Goal: Task Accomplishment & Management: Manage account settings

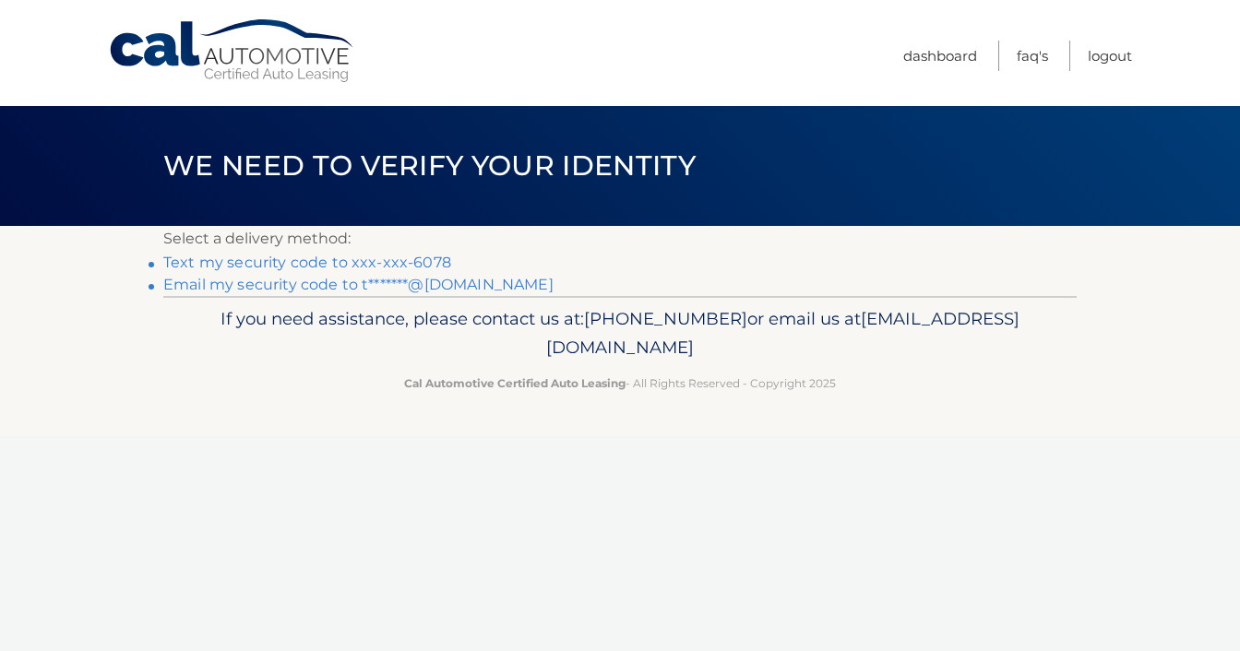
click at [373, 287] on link "Email my security code to t*******@[DOMAIN_NAME]" at bounding box center [358, 285] width 390 height 18
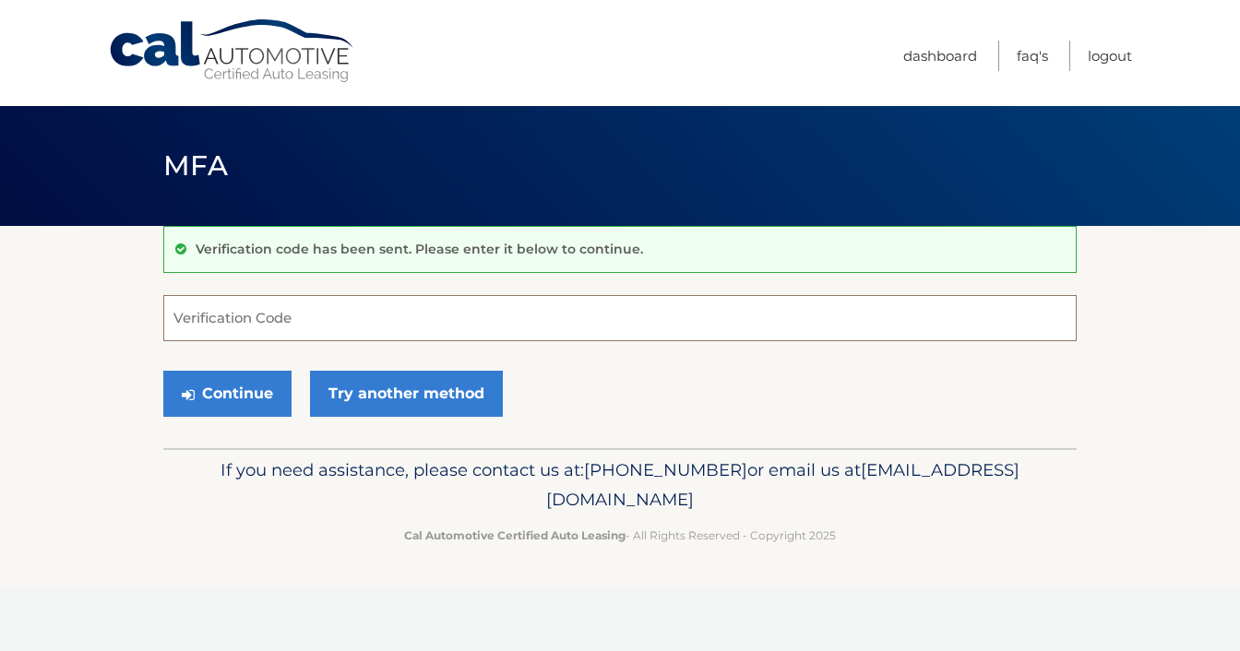
click at [361, 304] on input "Verification Code" at bounding box center [619, 318] width 913 height 46
click at [306, 313] on input "Verification Code" at bounding box center [619, 318] width 913 height 46
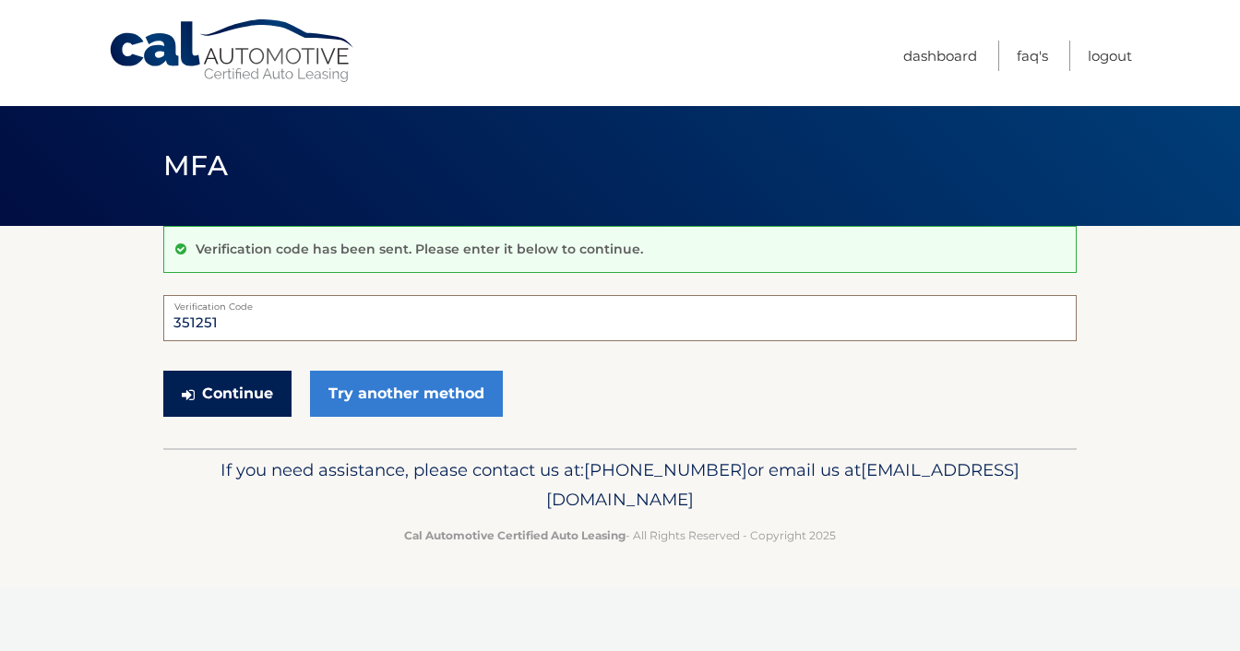
drag, startPoint x: 306, startPoint y: 313, endPoint x: 233, endPoint y: 405, distance: 117.5
click at [233, 405] on form "351251 Verification Code Continue Try another method" at bounding box center [619, 360] width 913 height 131
type input "351251"
click at [233, 405] on button "Continue" at bounding box center [227, 394] width 128 height 46
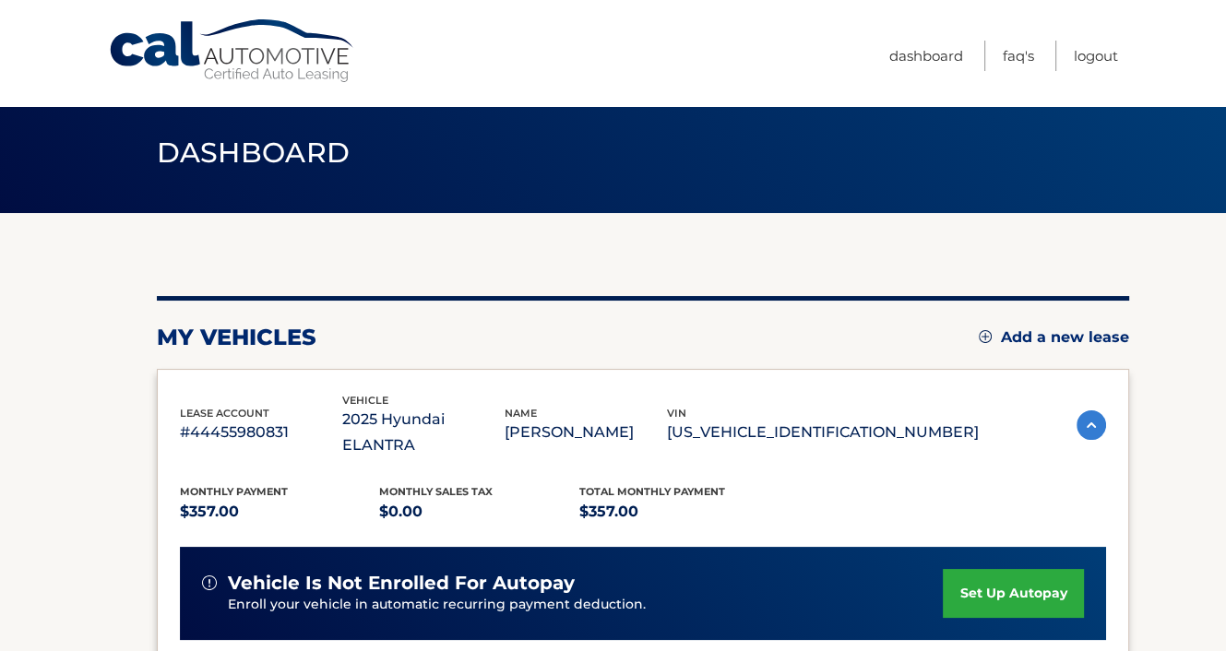
scroll to position [92, 0]
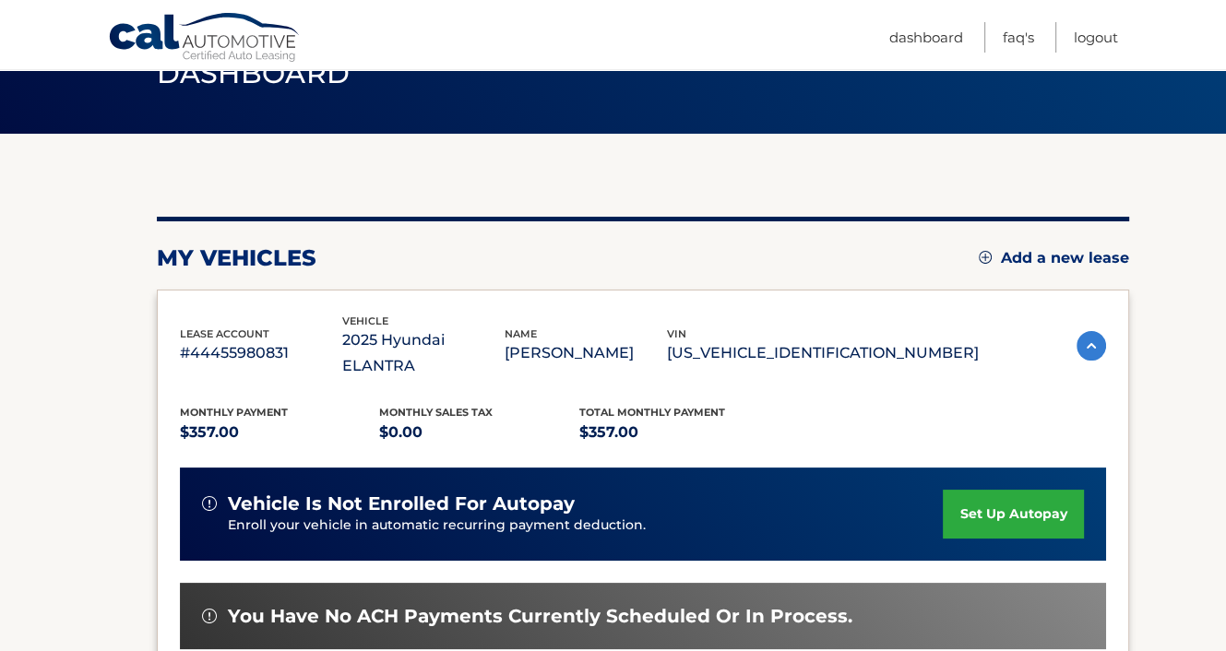
click at [988, 493] on link "set up autopay" at bounding box center [1013, 514] width 140 height 49
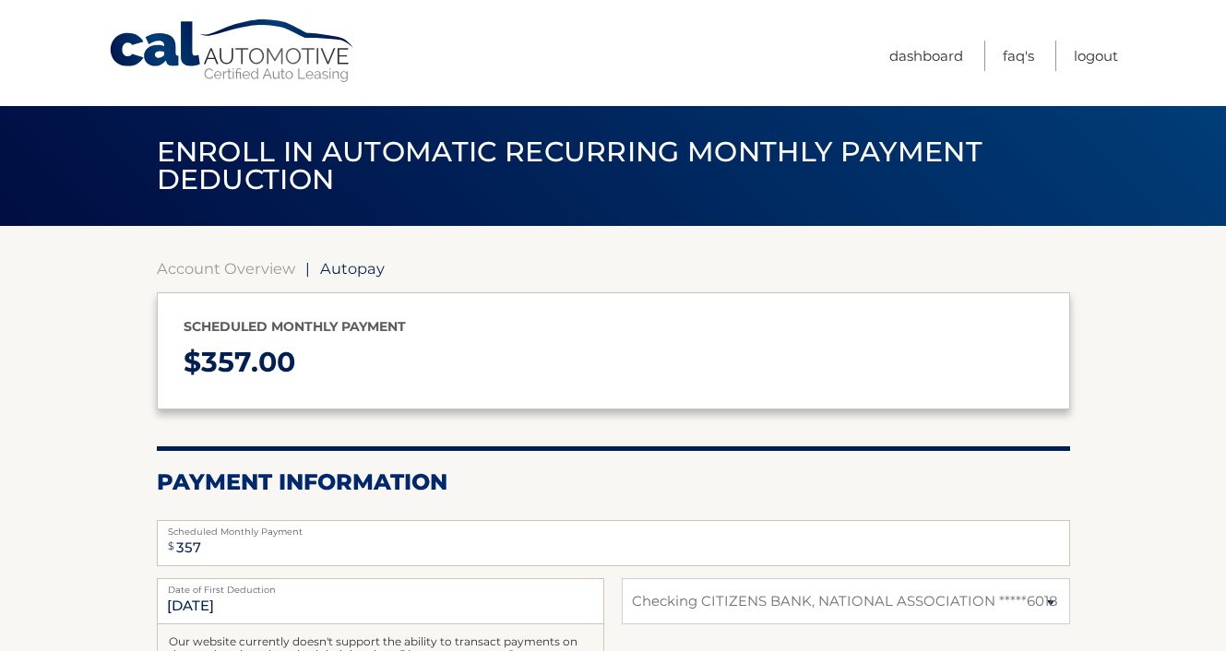
select select "ZTYyMDg0YWItNWFkZi00OWNkLWIwNWQtNWZhZDAwNzdmMTIy"
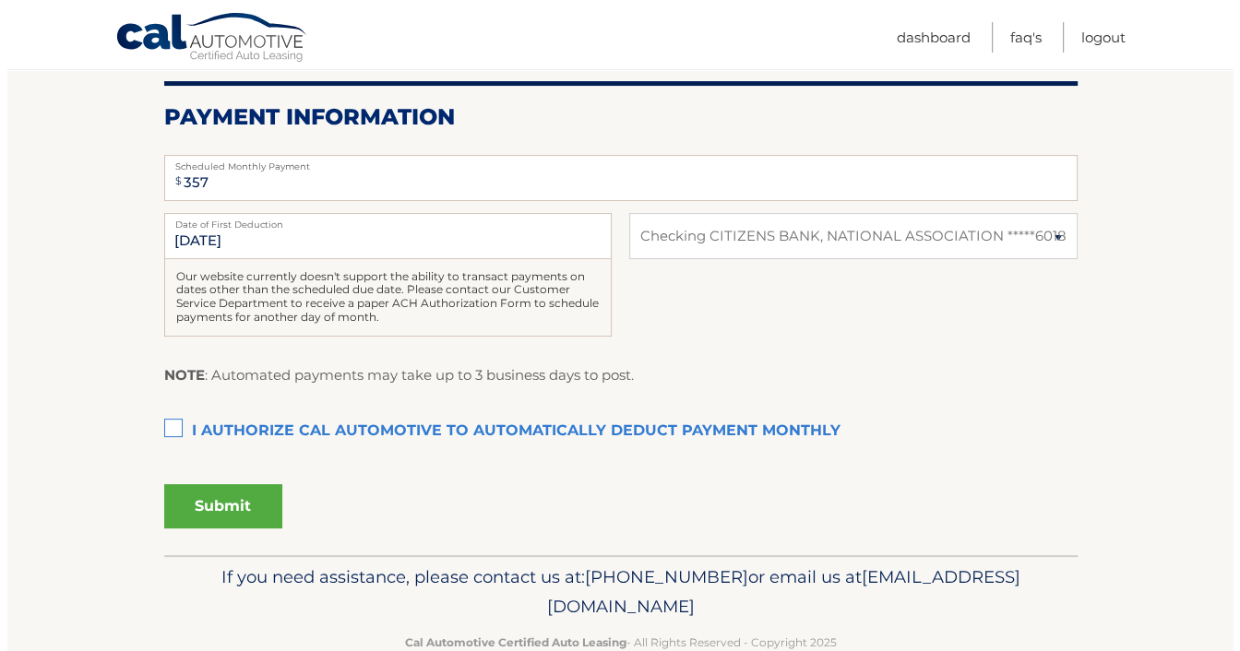
scroll to position [369, 0]
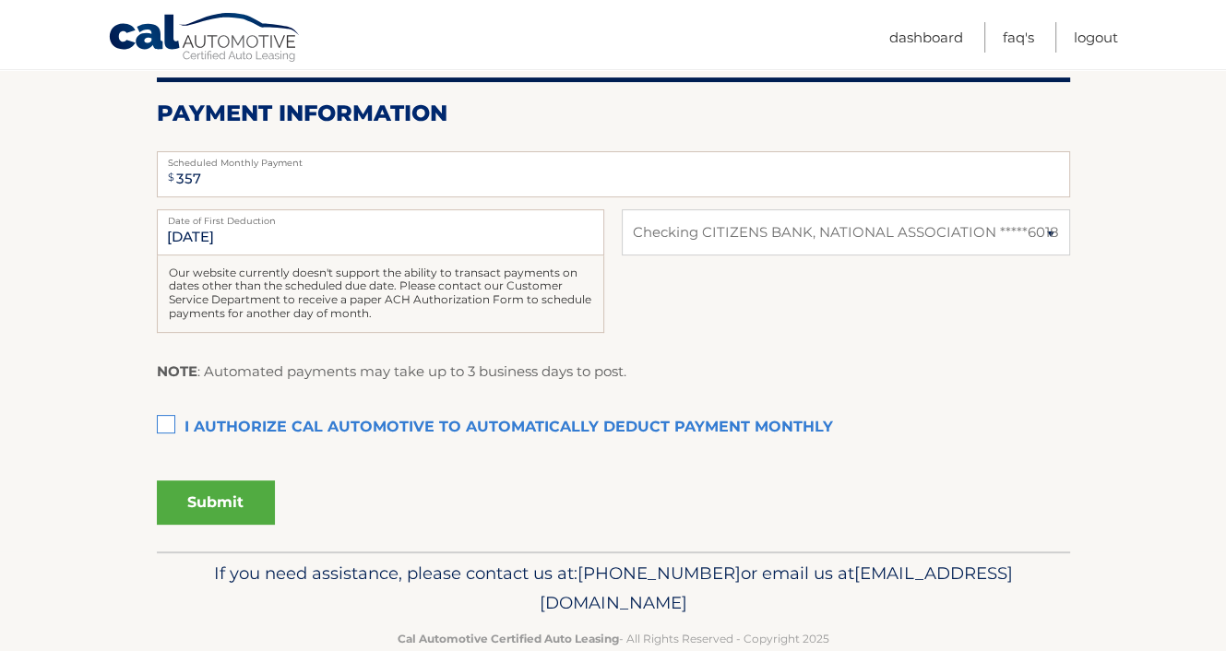
click at [169, 426] on label "I authorize cal automotive to automatically deduct payment monthly This checkbo…" at bounding box center [613, 428] width 913 height 37
click at [0, 0] on input "I authorize cal automotive to automatically deduct payment monthly This checkbo…" at bounding box center [0, 0] width 0 height 0
click at [169, 426] on label "I authorize cal automotive to automatically deduct payment monthly This checkbo…" at bounding box center [613, 428] width 913 height 37
click at [0, 0] on input "I authorize cal automotive to automatically deduct payment monthly This checkbo…" at bounding box center [0, 0] width 0 height 0
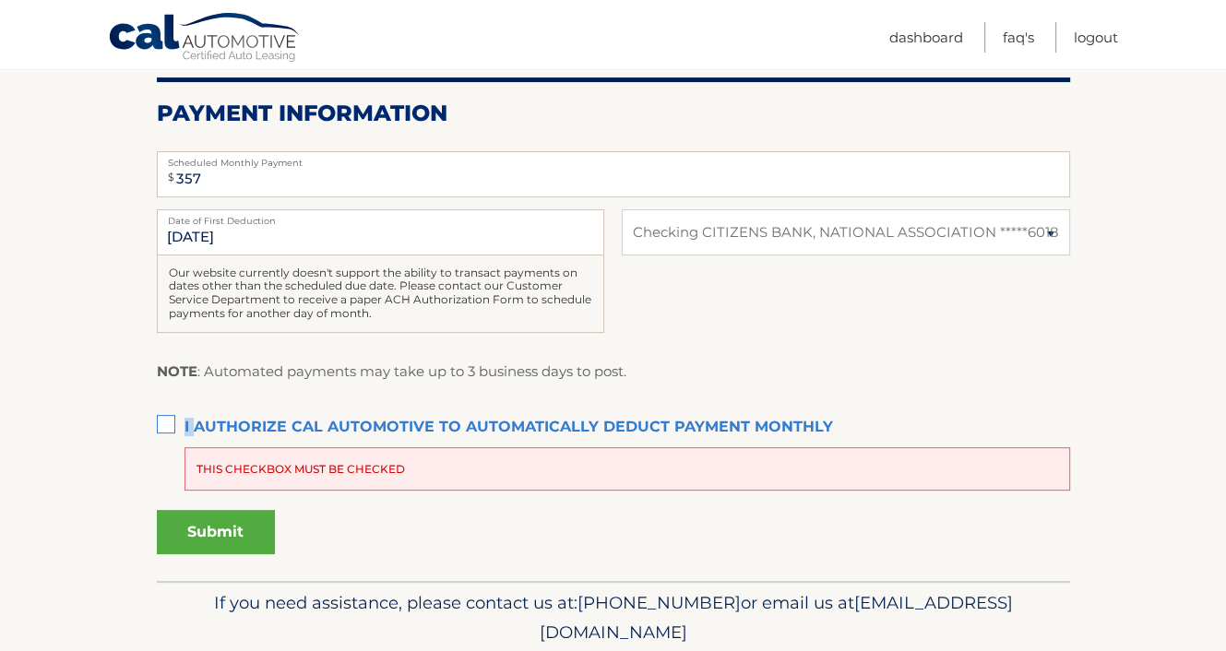
click at [170, 428] on label "I authorize cal automotive to automatically deduct payment monthly This checkbo…" at bounding box center [613, 428] width 913 height 37
click at [0, 0] on input "I authorize cal automotive to automatically deduct payment monthly This checkbo…" at bounding box center [0, 0] width 0 height 0
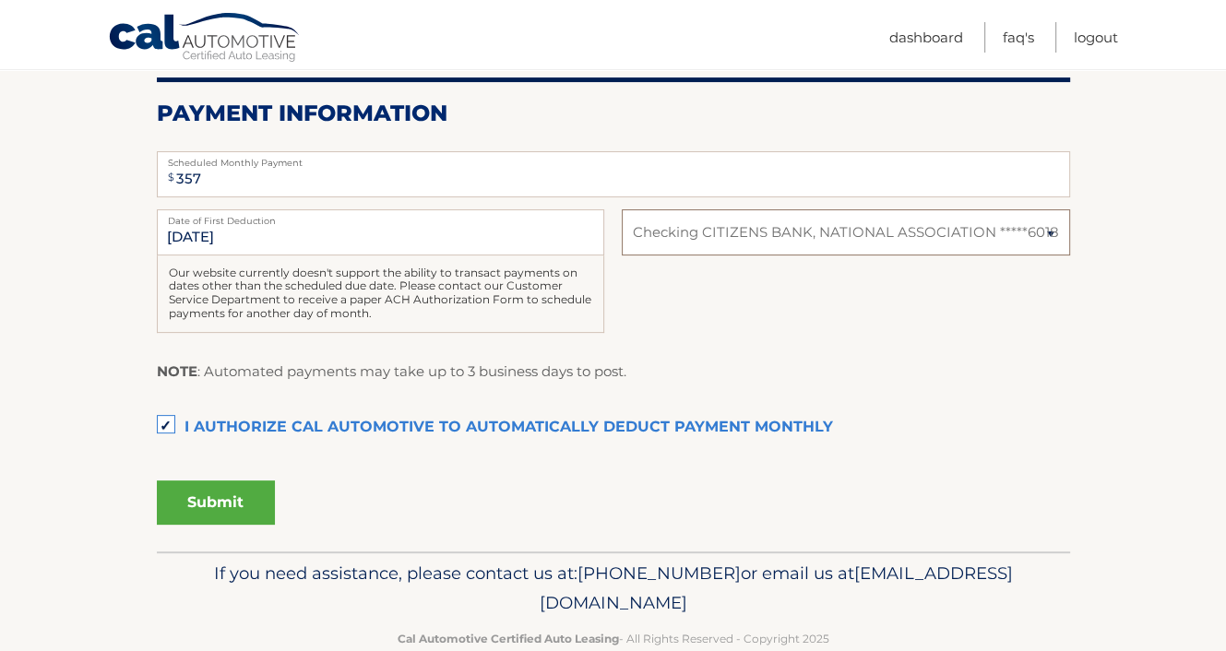
click at [830, 209] on select "Select Bank Account Checking CITIZENS BANK, NATIONAL ASSOCIATION *****6018" at bounding box center [845, 232] width 447 height 46
click at [622, 209] on select "Select Bank Account Checking CITIZENS BANK, NATIONAL ASSOCIATION *****6018" at bounding box center [845, 232] width 447 height 46
click at [202, 496] on button "Submit" at bounding box center [216, 503] width 118 height 44
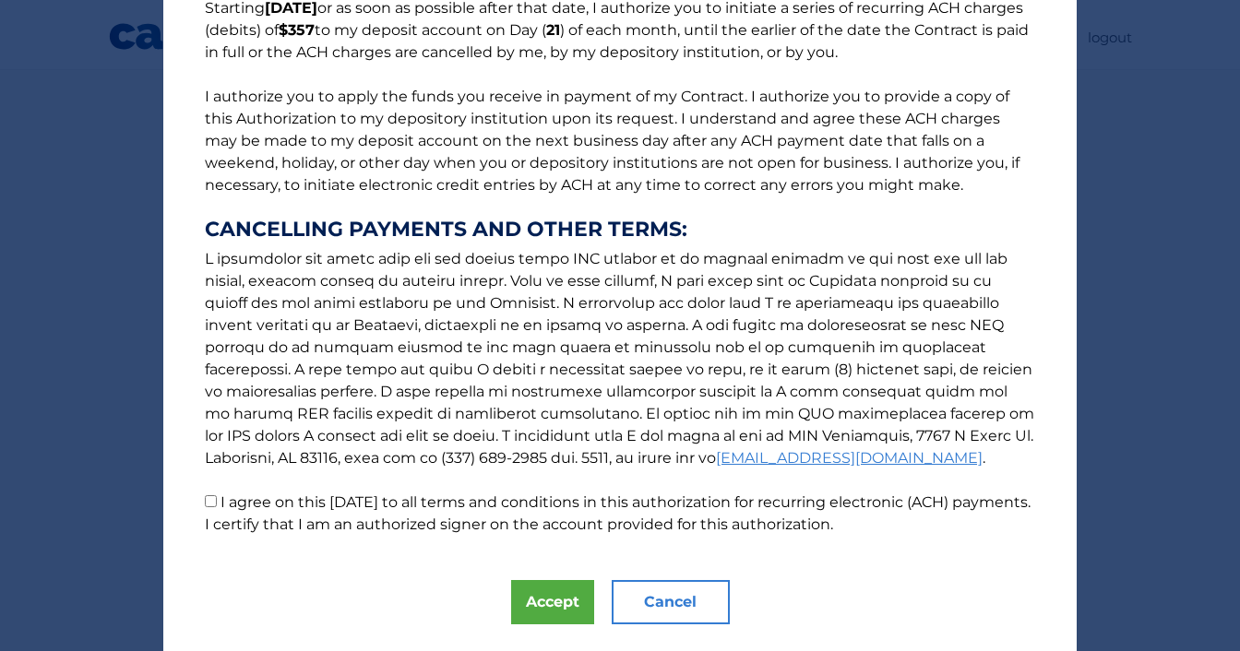
scroll to position [184, 0]
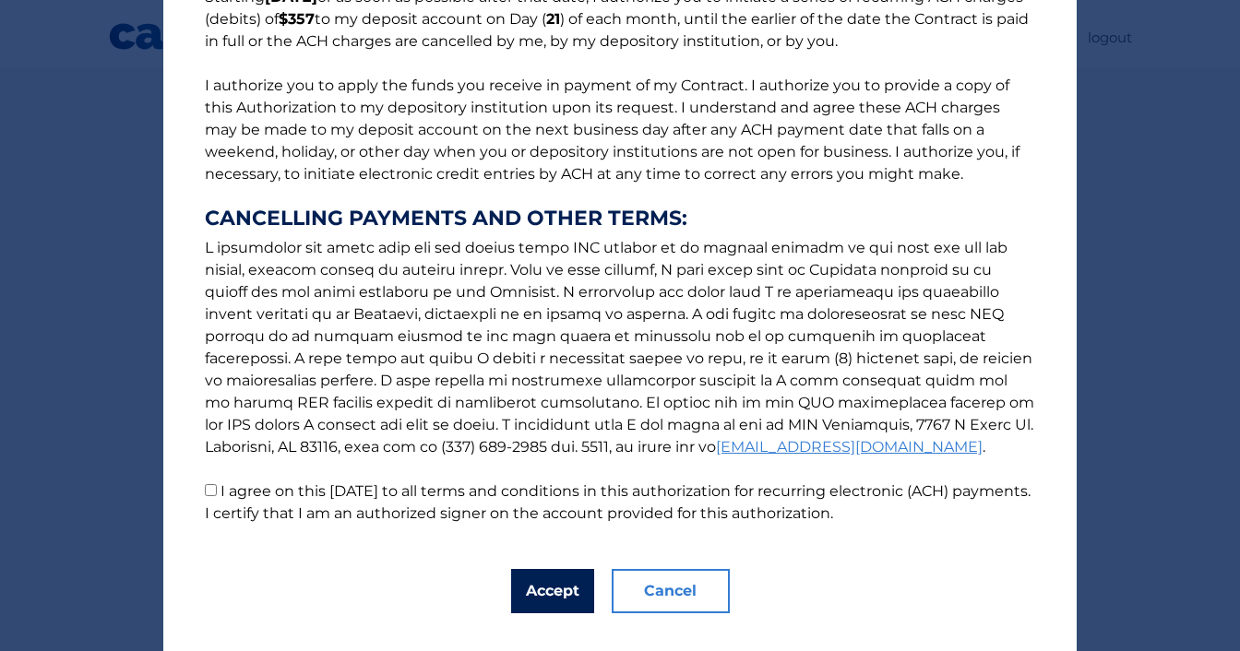
click at [521, 597] on button "Accept" at bounding box center [552, 591] width 83 height 44
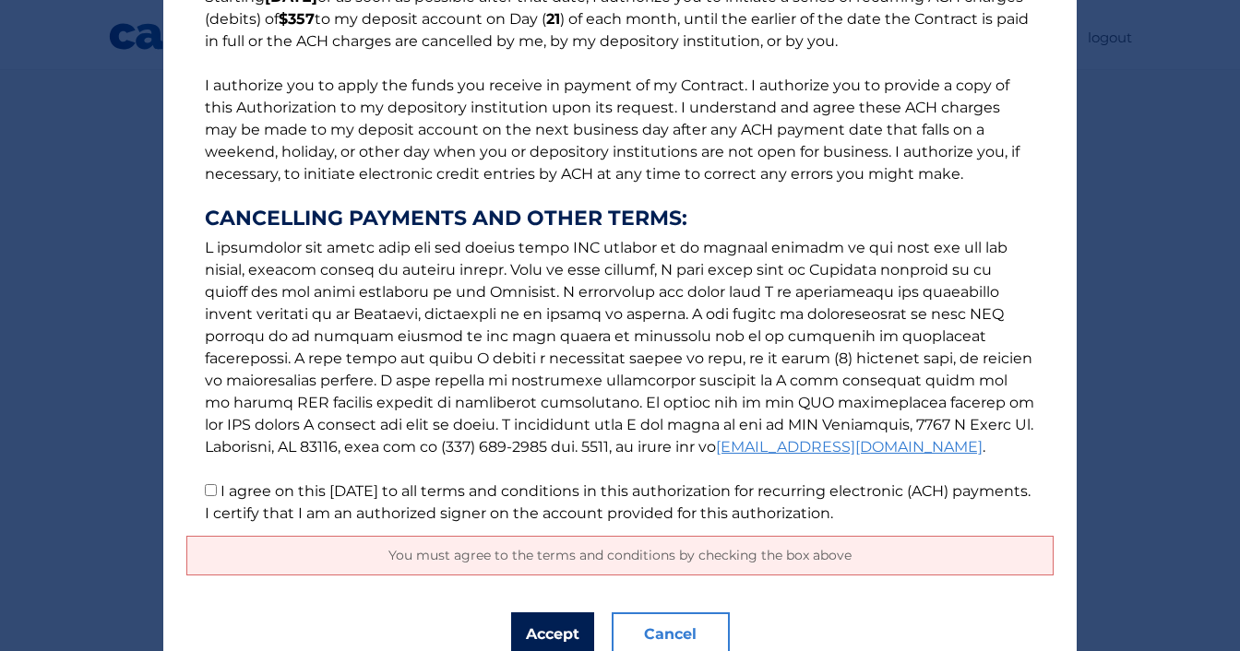
click at [540, 623] on button "Accept" at bounding box center [552, 634] width 83 height 44
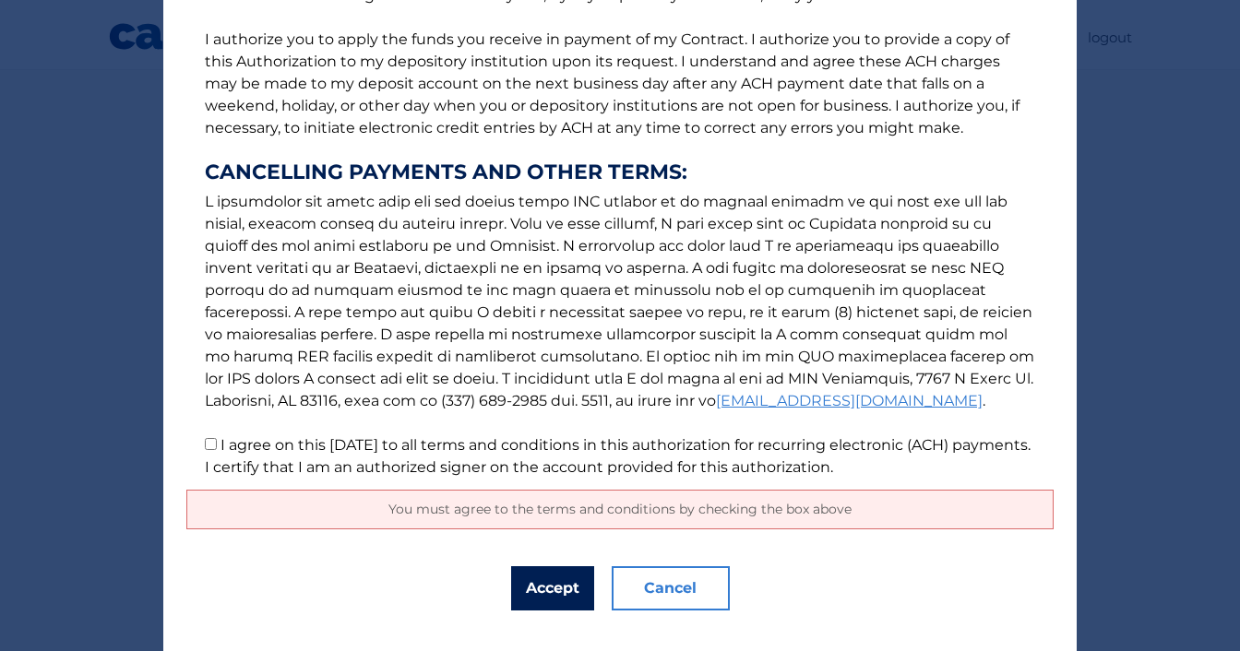
scroll to position [263, 0]
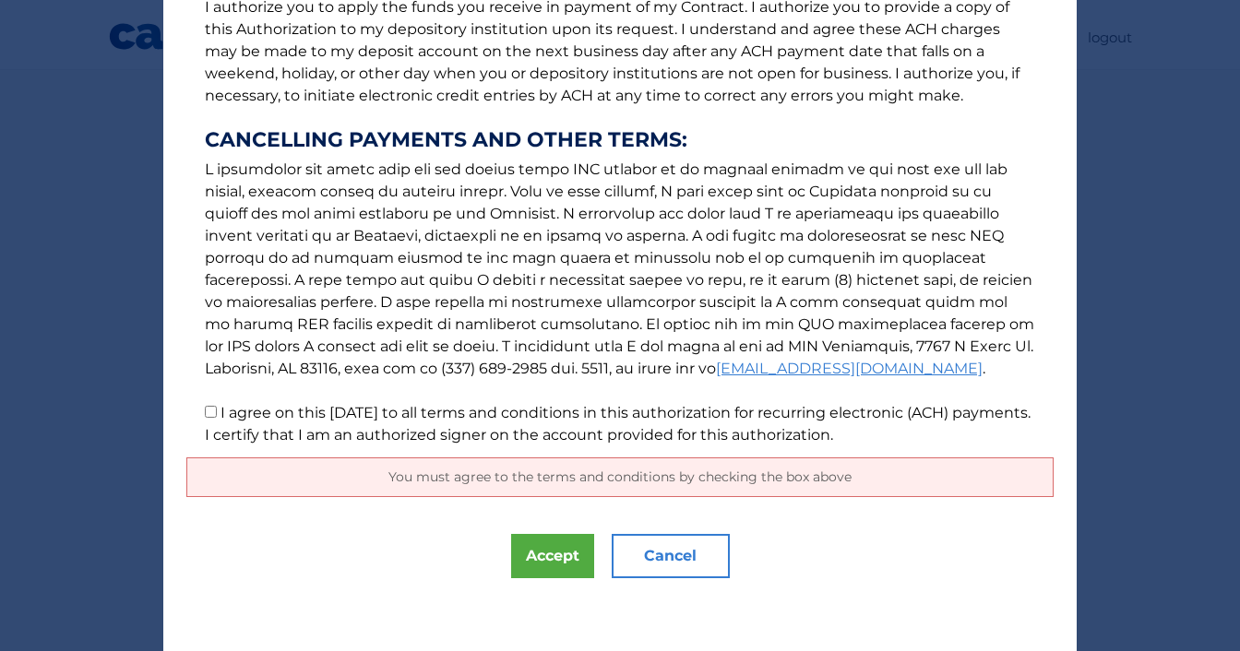
click at [532, 472] on span "You must agree to the terms and conditions by checking the box above" at bounding box center [619, 477] width 463 height 17
click at [528, 553] on button "Accept" at bounding box center [552, 556] width 83 height 44
click at [553, 486] on div "You must agree to the terms and conditions by checking the box above" at bounding box center [619, 477] width 867 height 40
click at [555, 465] on div "You must agree to the terms and conditions by checking the box above" at bounding box center [619, 477] width 867 height 40
click at [535, 545] on button "Accept" at bounding box center [552, 556] width 83 height 44
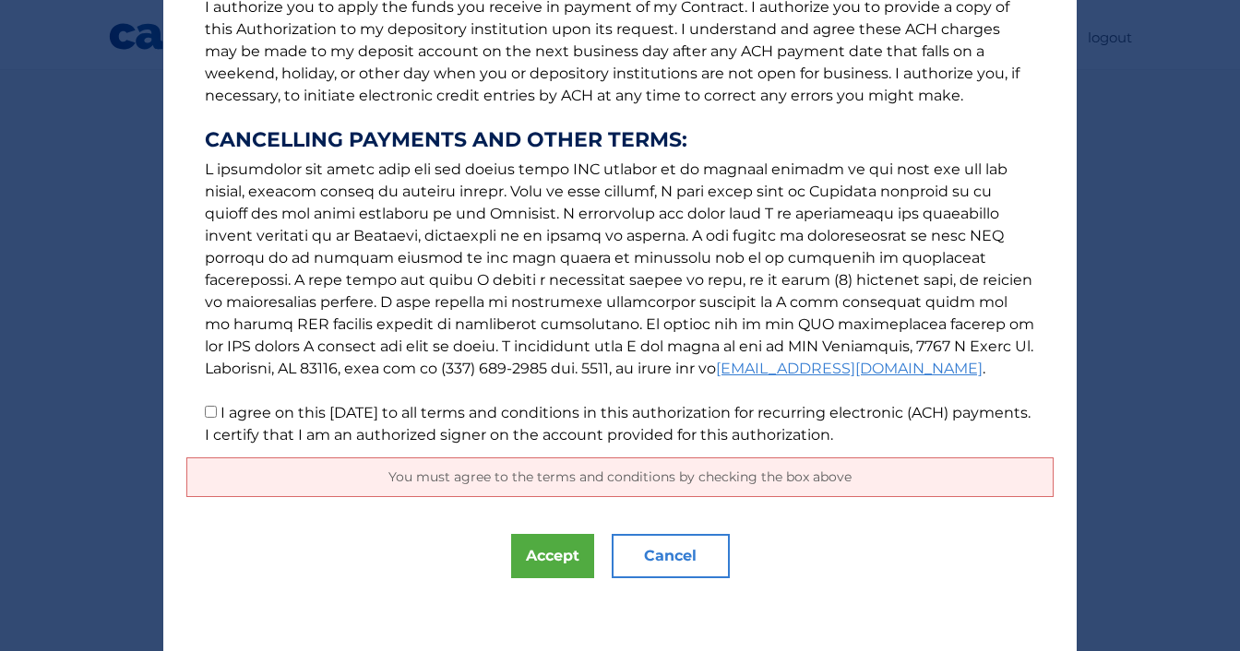
click at [205, 412] on input "I agree on this 10/06/2025 to all terms and conditions in this authorization fo…" at bounding box center [211, 412] width 12 height 12
checkbox input "true"
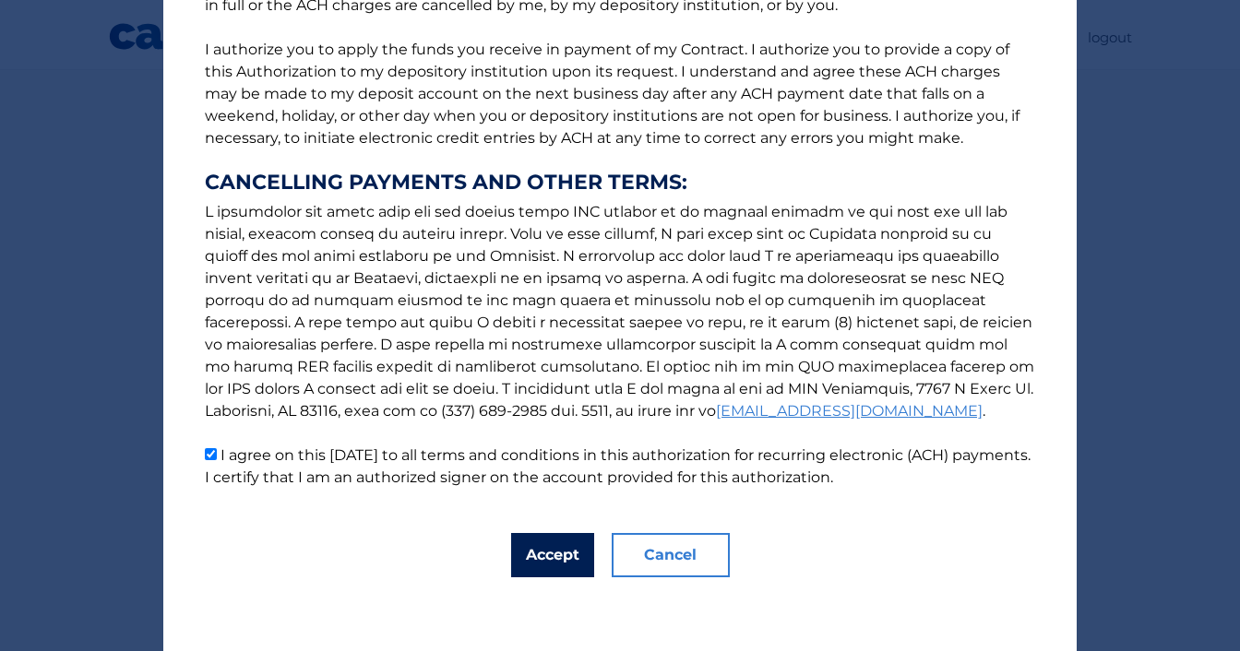
click at [528, 551] on button "Accept" at bounding box center [552, 555] width 83 height 44
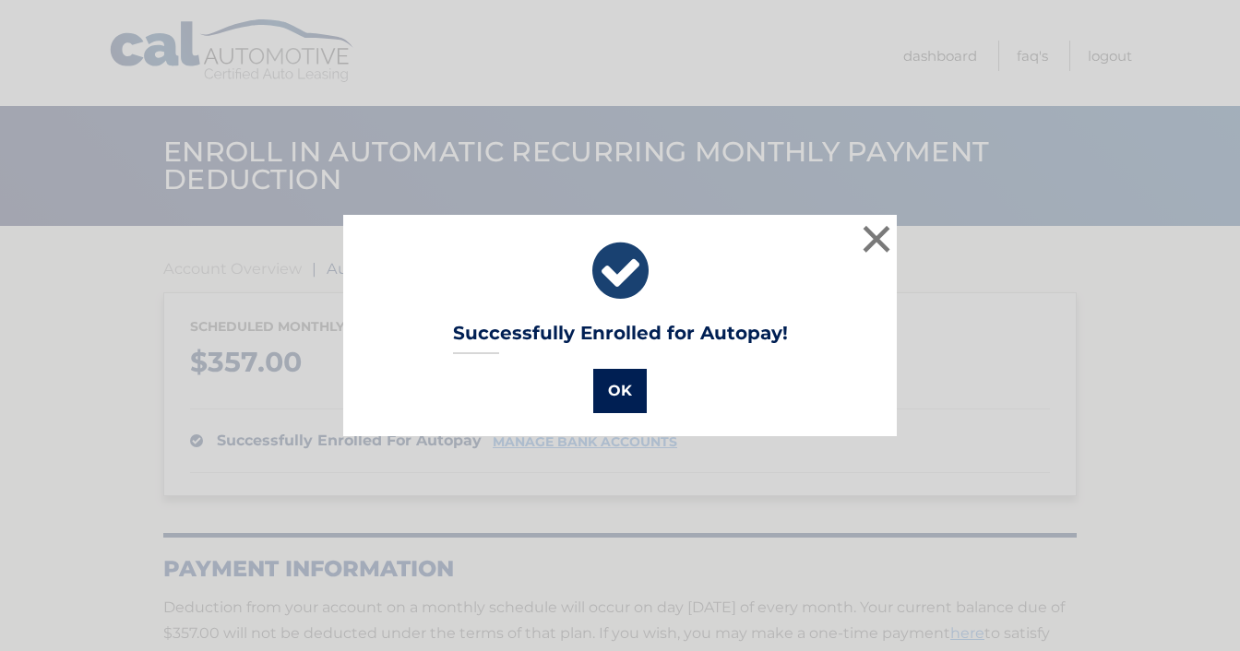
click at [604, 401] on button "OK" at bounding box center [619, 391] width 53 height 44
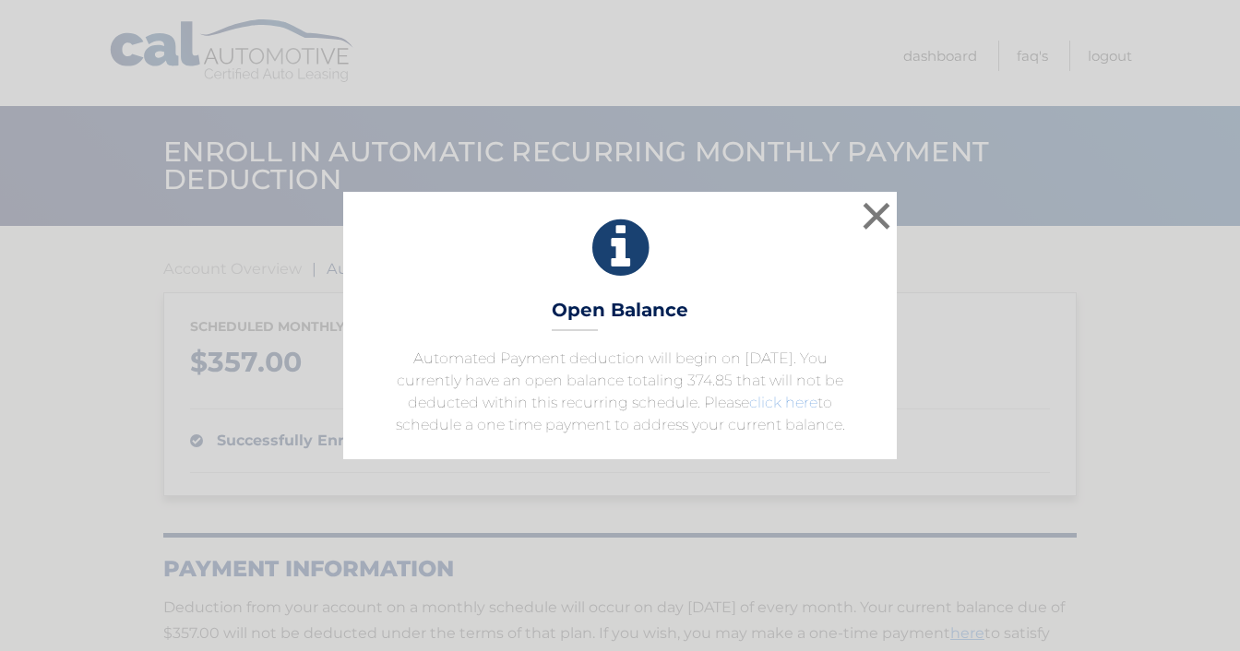
click at [758, 401] on link "click here" at bounding box center [783, 403] width 68 height 18
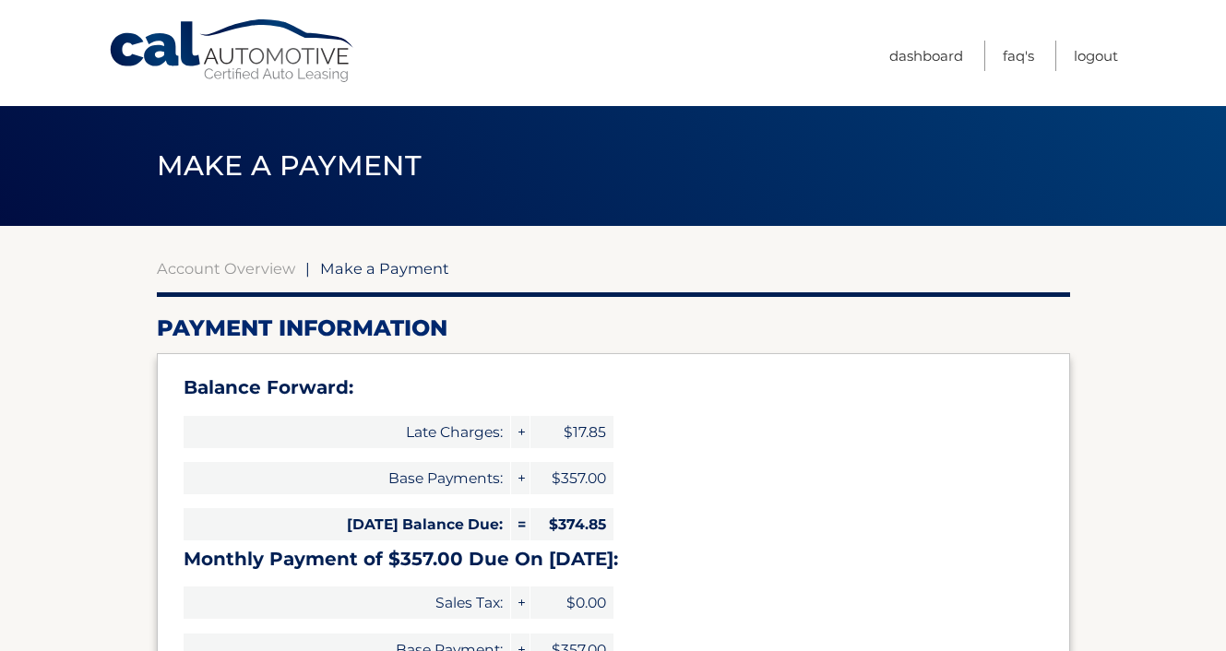
select select "ZTYyMDg0YWItNWFkZi00OWNkLWIwNWQtNWZhZDAwNzdmMTIy"
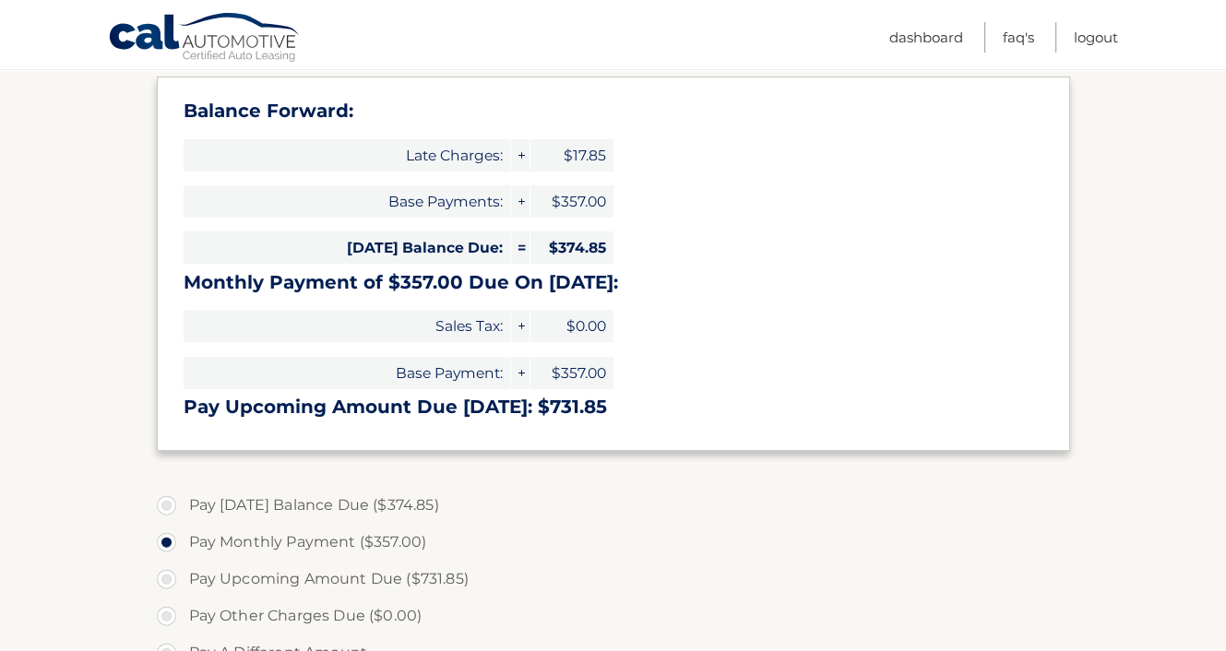
scroll to position [369, 0]
